Goal: Navigation & Orientation: Find specific page/section

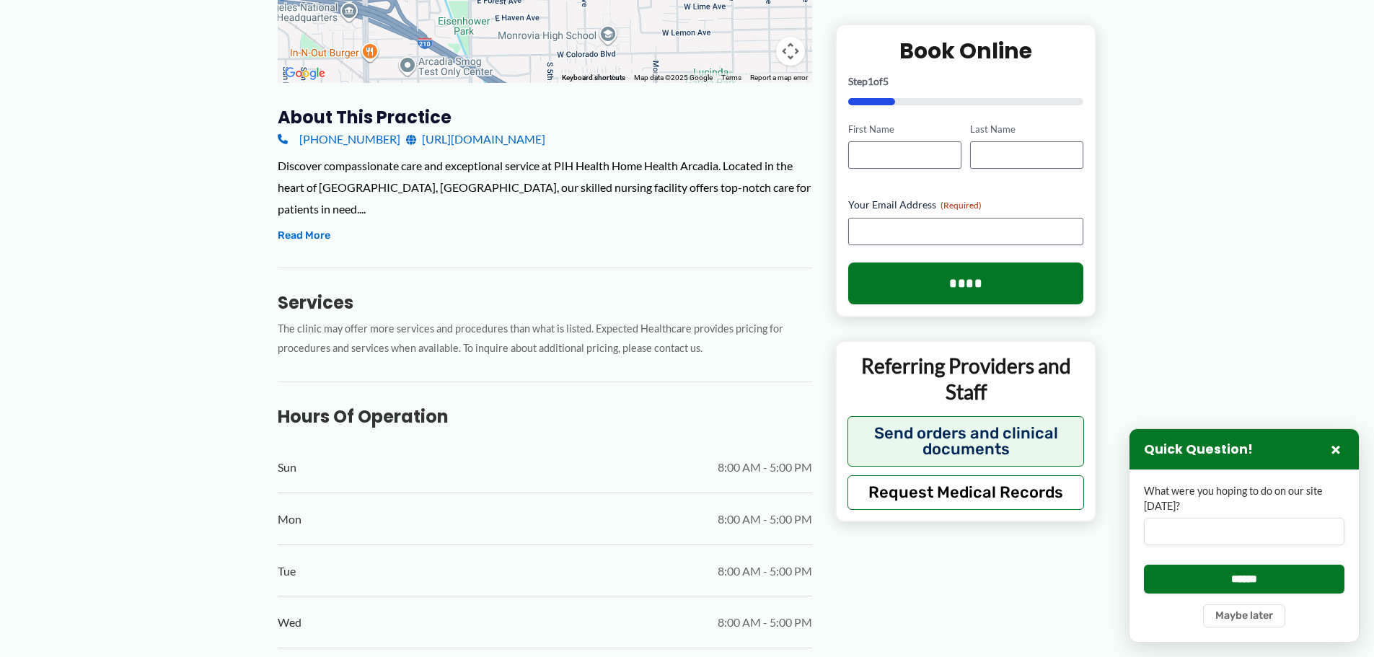
scroll to position [505, 0]
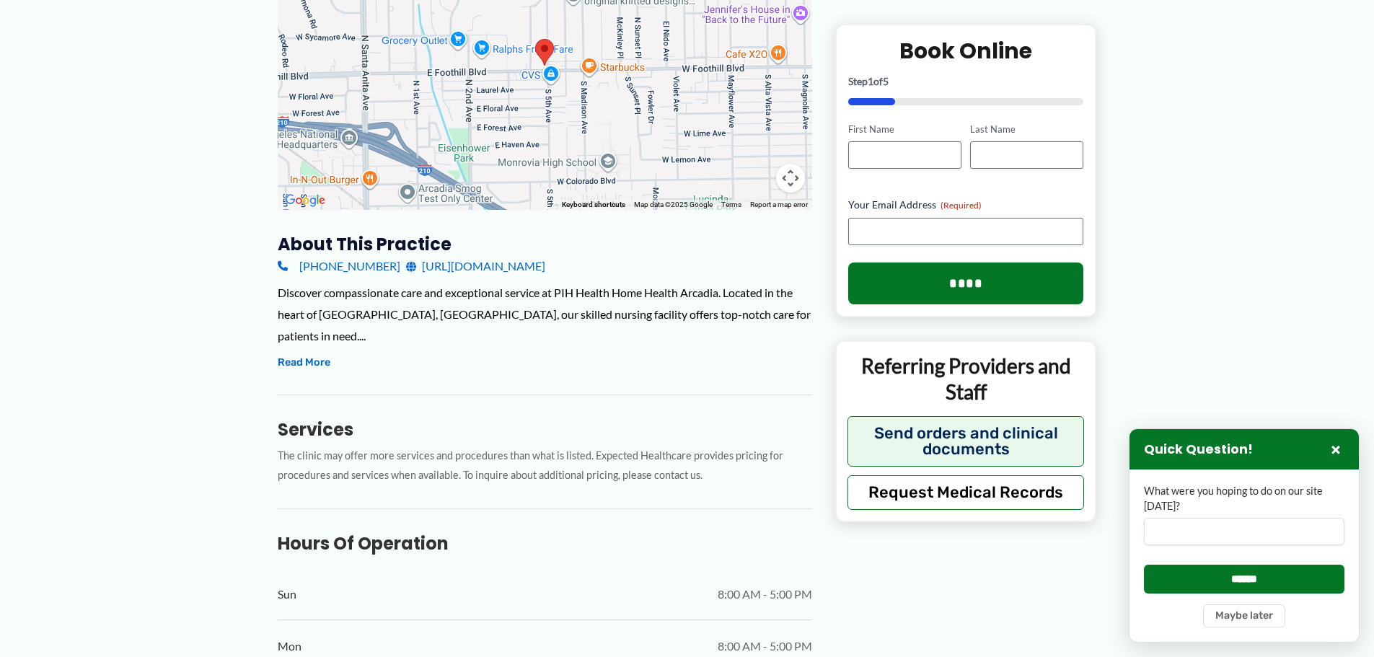
scroll to position [144, 0]
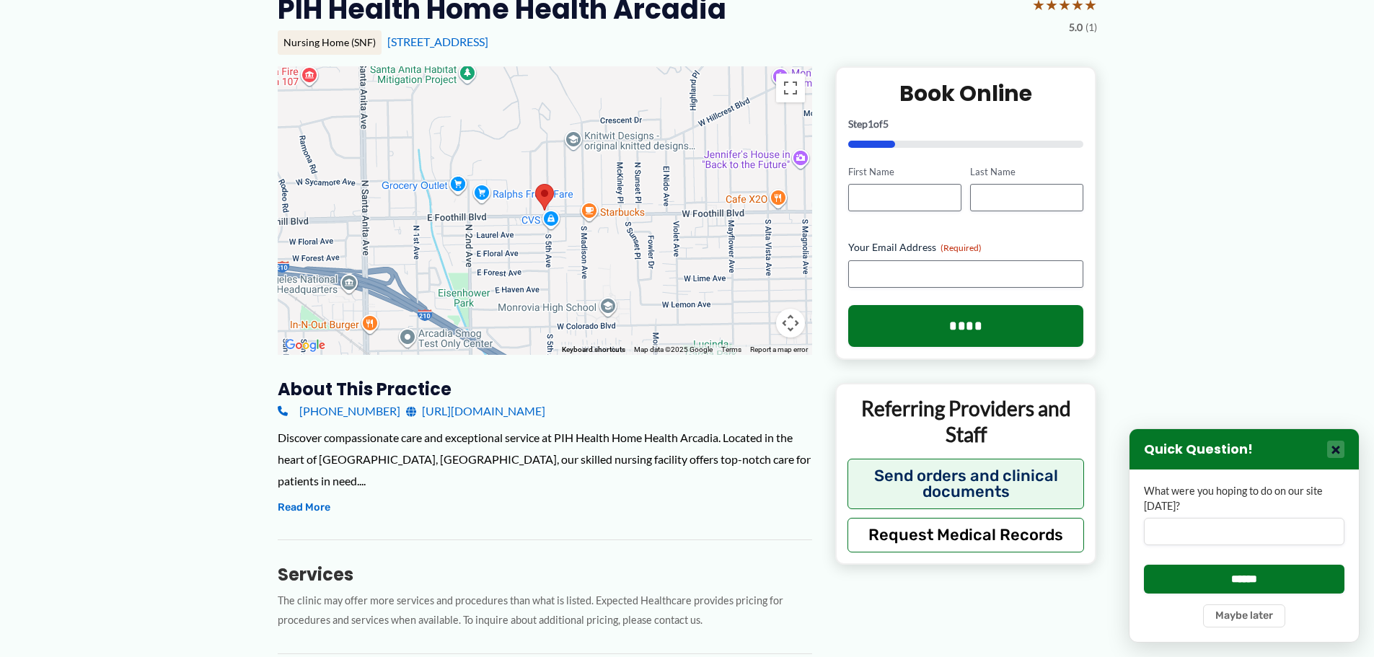
click at [1342, 447] on button "×" at bounding box center [1335, 449] width 17 height 17
